Goal: Task Accomplishment & Management: Manage account settings

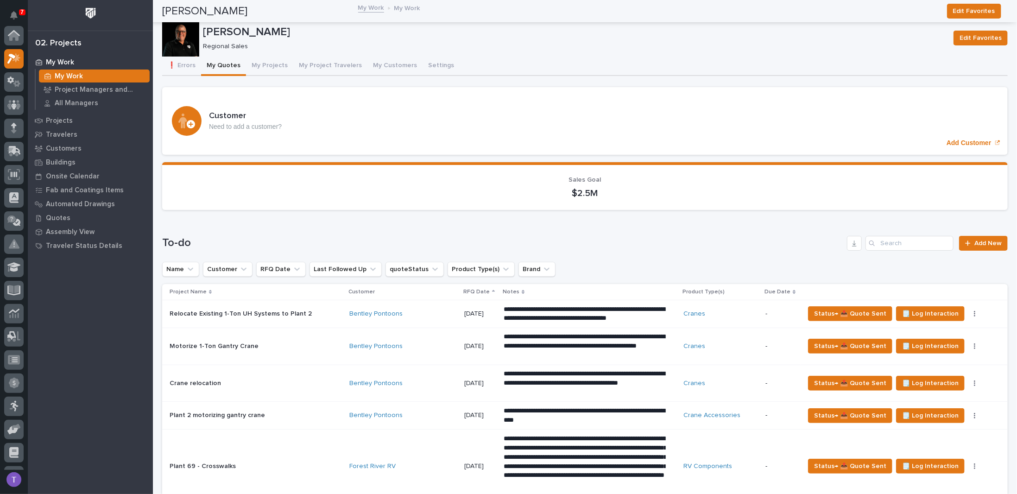
scroll to position [23, 0]
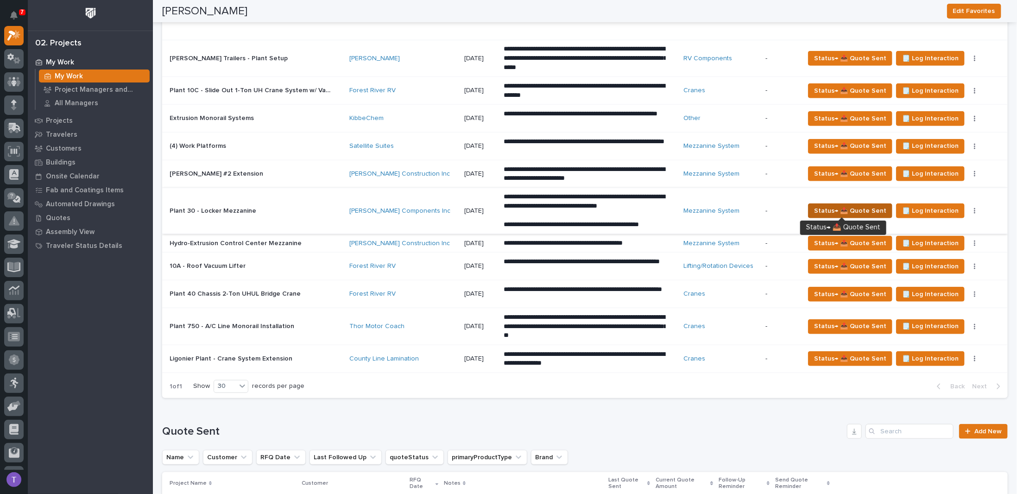
click at [844, 207] on span "Status→ 📤 Quote Sent" at bounding box center [850, 210] width 72 height 11
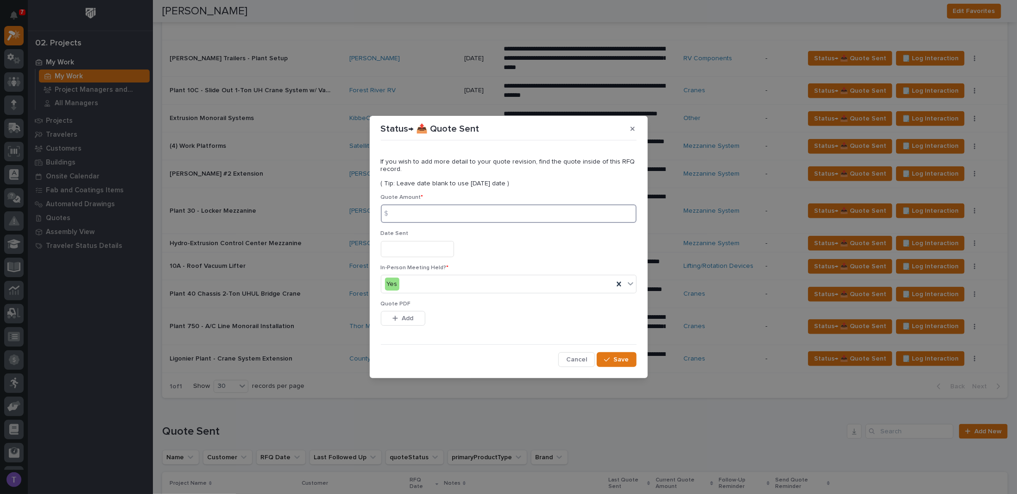
click at [416, 213] on input at bounding box center [509, 213] width 256 height 19
click at [397, 211] on div "$" at bounding box center [390, 213] width 19 height 19
click at [397, 213] on div "$" at bounding box center [390, 213] width 19 height 19
click at [439, 213] on input at bounding box center [509, 213] width 256 height 19
type input "67005"
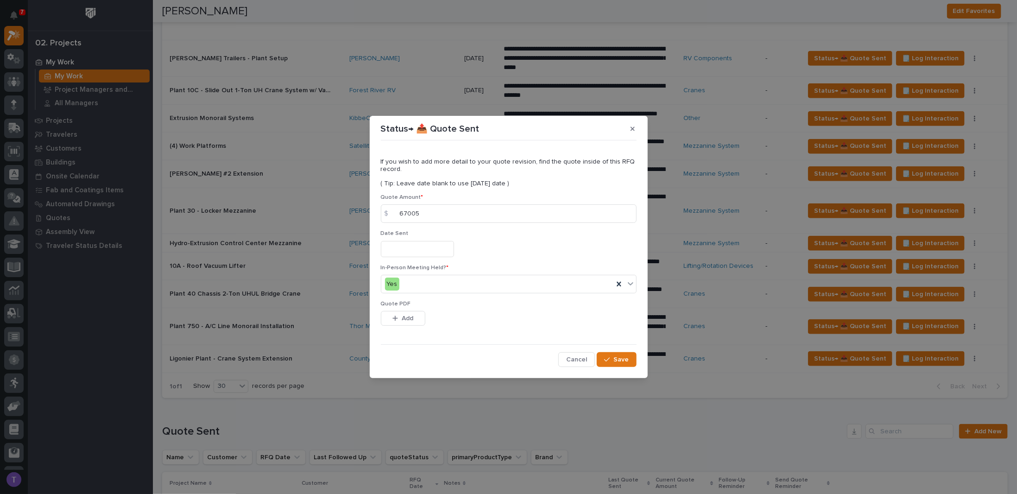
click at [421, 246] on input "text" at bounding box center [417, 249] width 73 height 16
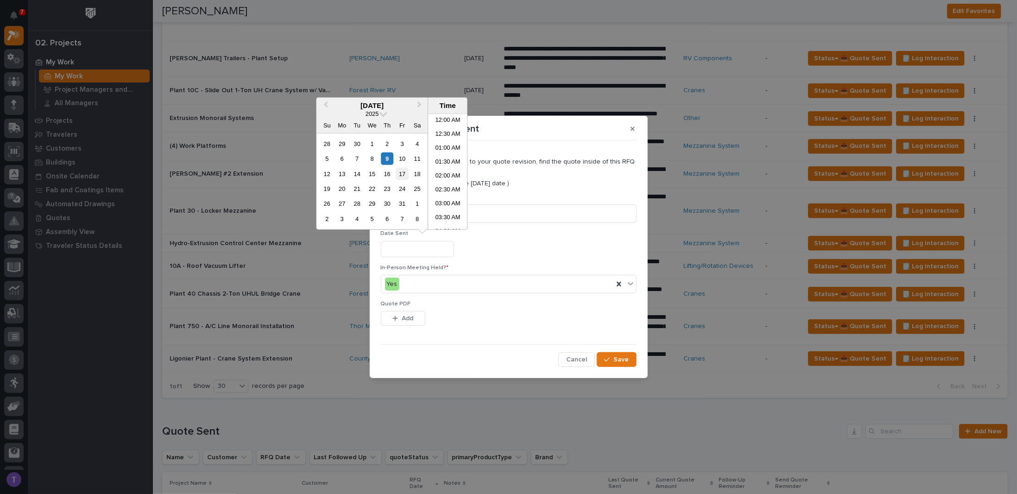
scroll to position [380, 0]
click at [388, 155] on div "9" at bounding box center [387, 158] width 13 height 13
type input "**********"
click at [400, 321] on button "Add" at bounding box center [403, 318] width 44 height 15
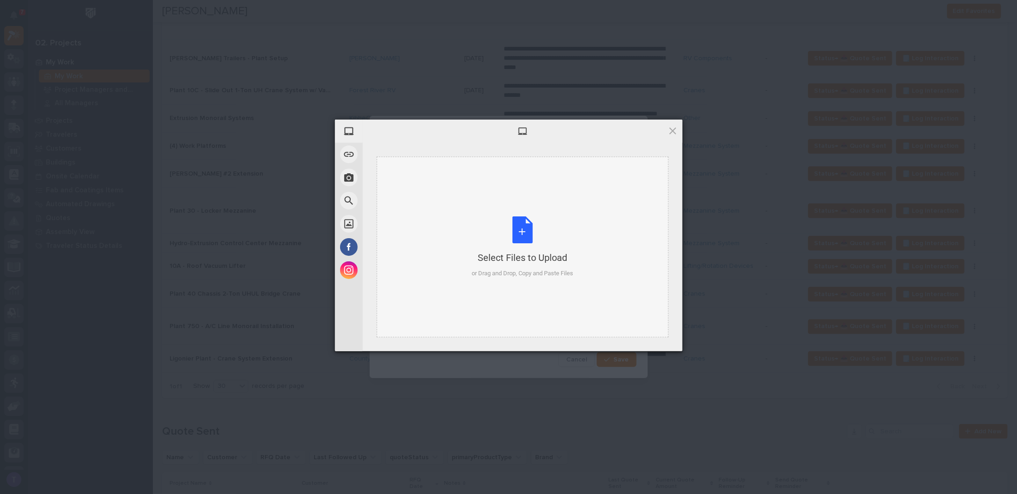
click at [517, 231] on div "Select Files to Upload or Drag and Drop, Copy and Paste Files" at bounding box center [521, 247] width 101 height 62
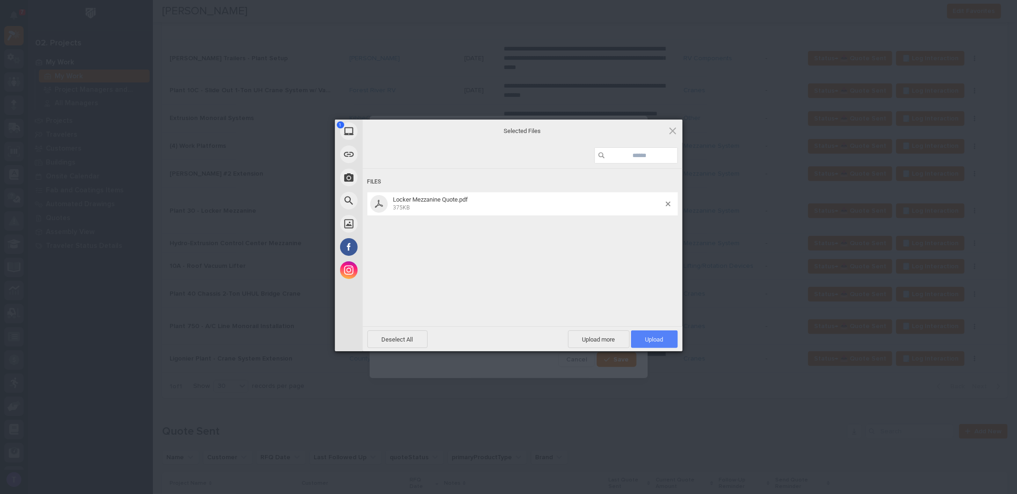
click at [653, 339] on span "Upload 1" at bounding box center [654, 339] width 18 height 7
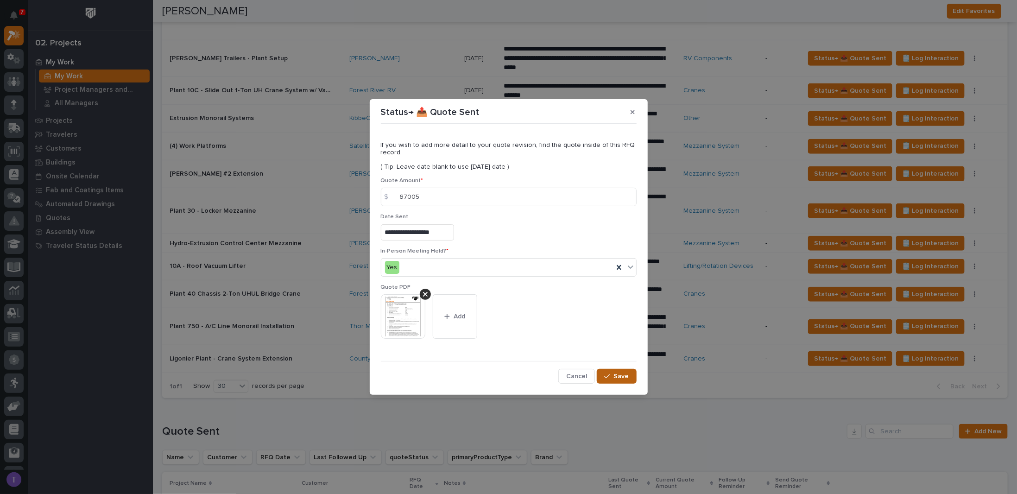
click at [618, 375] on span "Save" at bounding box center [621, 376] width 15 height 8
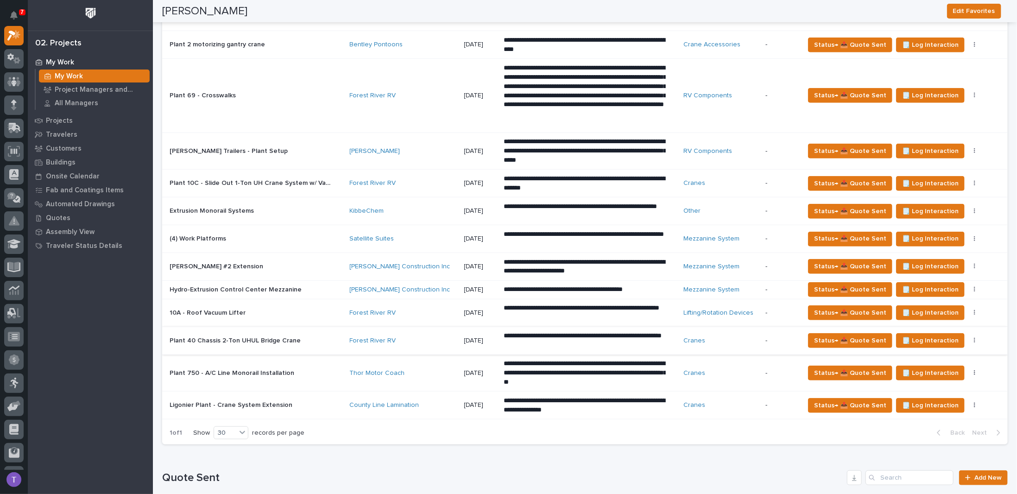
scroll to position [324, 0]
